Goal: Task Accomplishment & Management: Manage account settings

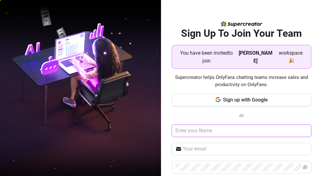
click at [203, 124] on input "text" at bounding box center [242, 130] width 140 height 13
drag, startPoint x: 171, startPoint y: 124, endPoint x: 234, endPoint y: 127, distance: 63.7
click at [234, 127] on input "[EMAIL_ADDRESS][DOMAIN_NAME]" at bounding box center [242, 130] width 140 height 13
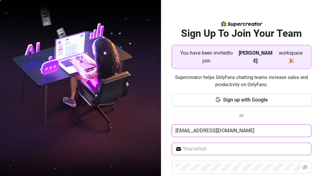
type input "[EMAIL_ADDRESS][DOMAIN_NAME]"
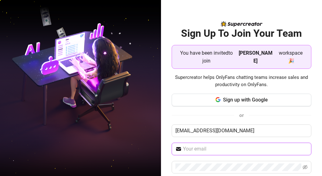
click at [231, 145] on input "text" at bounding box center [245, 149] width 125 height 8
paste input "[EMAIL_ADDRESS][DOMAIN_NAME]"
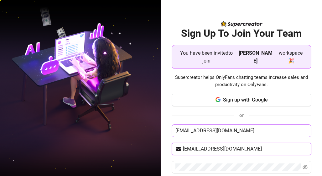
type input "[EMAIL_ADDRESS][DOMAIN_NAME]"
click at [226, 124] on input "[EMAIL_ADDRESS][DOMAIN_NAME]" at bounding box center [242, 130] width 140 height 13
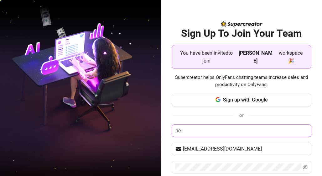
type input "b"
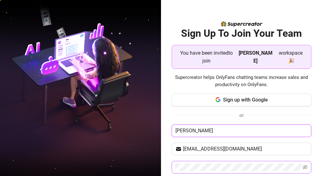
type input "[PERSON_NAME]"
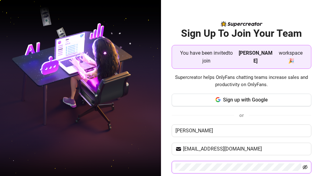
click at [303, 164] on icon "eye-invisible" at bounding box center [305, 166] width 5 height 5
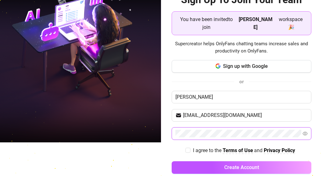
scroll to position [35, 0]
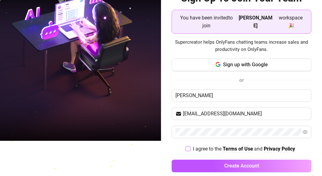
click at [186, 146] on input "I agree to the Terms of Use and Privacy Policy" at bounding box center [188, 148] width 4 height 4
checkbox input "true"
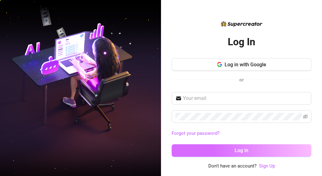
click at [235, 150] on span "Log in" at bounding box center [242, 150] width 14 height 6
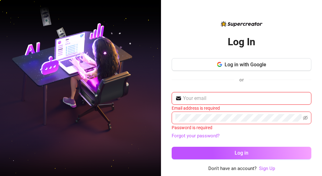
click at [212, 94] on input "text" at bounding box center [245, 98] width 125 height 8
type input "[EMAIL_ADDRESS][DOMAIN_NAME]"
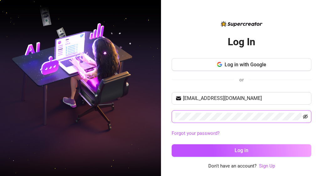
click at [306, 116] on icon "eye-invisible" at bounding box center [305, 116] width 5 height 5
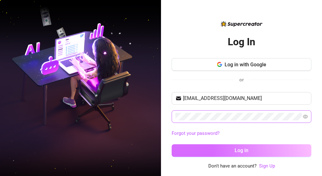
click at [240, 149] on span "Log in" at bounding box center [242, 150] width 14 height 6
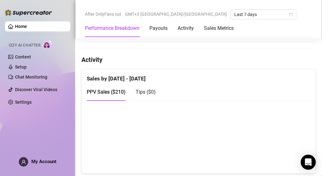
scroll to position [302, 0]
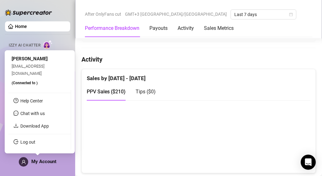
click at [46, 163] on span "My Account" at bounding box center [43, 161] width 25 height 6
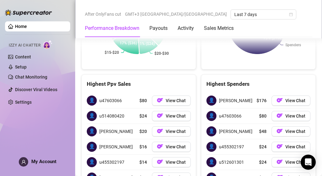
scroll to position [935, 0]
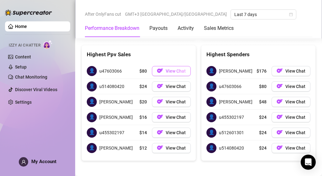
click at [171, 69] on span "View Chat" at bounding box center [176, 70] width 20 height 5
click at [281, 71] on button "View Chat" at bounding box center [291, 71] width 39 height 10
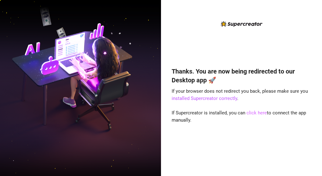
click at [257, 113] on link "click here" at bounding box center [257, 113] width 20 height 6
click at [263, 113] on link "click here" at bounding box center [257, 113] width 20 height 6
click at [249, 111] on link "click here" at bounding box center [257, 113] width 20 height 6
